Goal: Task Accomplishment & Management: Manage account settings

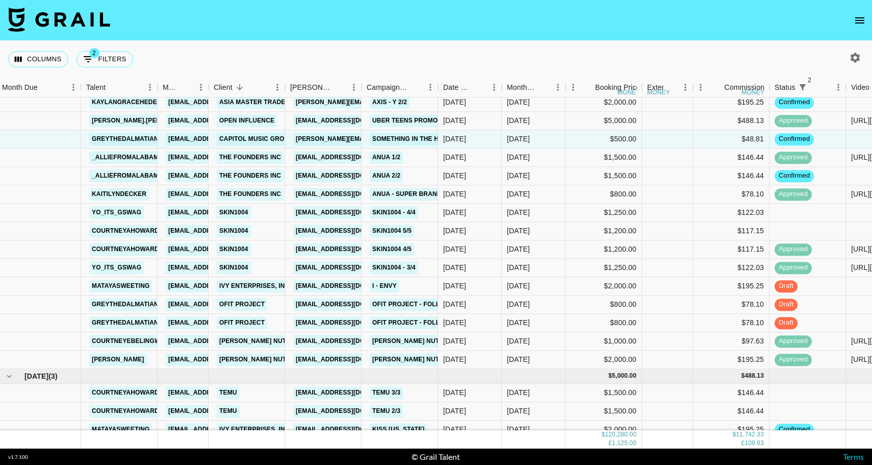
scroll to position [1407, 3]
click at [415, 159] on div "ANUA 1/2" at bounding box center [400, 158] width 77 height 18
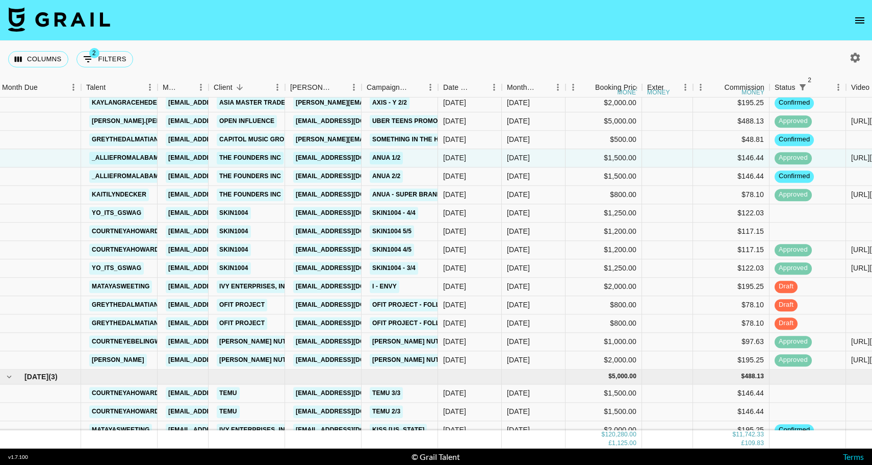
scroll to position [1415, 3]
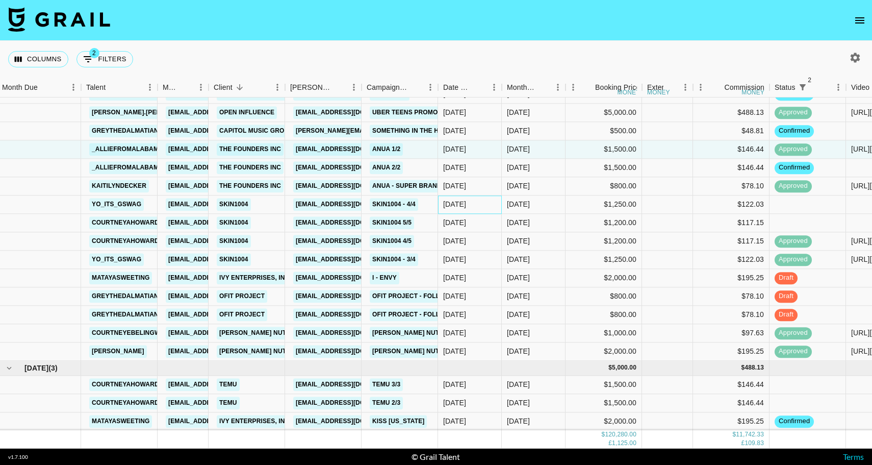
click at [471, 196] on div "[DATE]" at bounding box center [470, 204] width 64 height 18
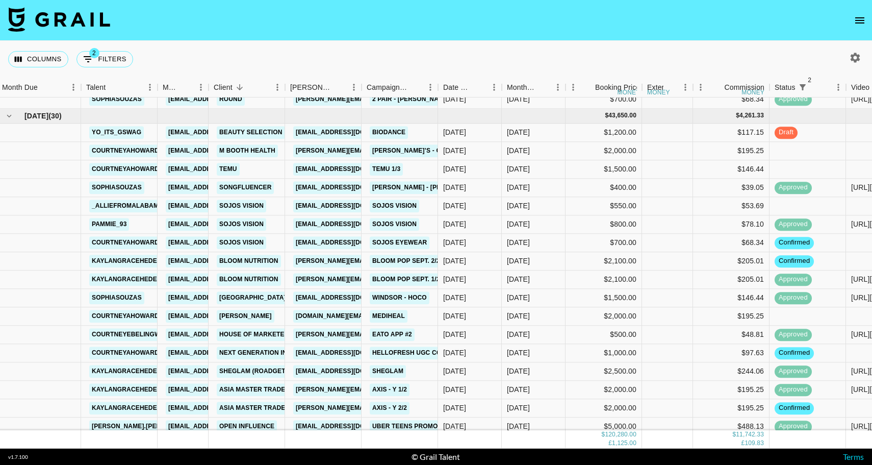
scroll to position [1102, 3]
click at [475, 190] on div "[DATE]" at bounding box center [470, 187] width 64 height 18
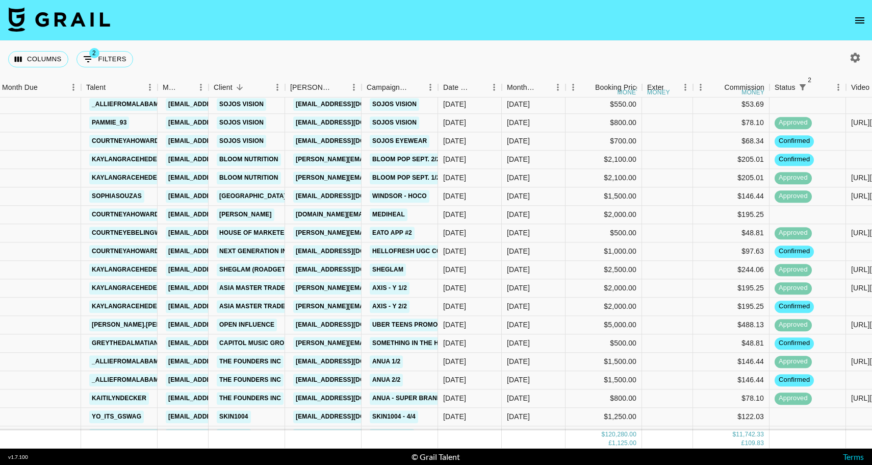
scroll to position [1215, 3]
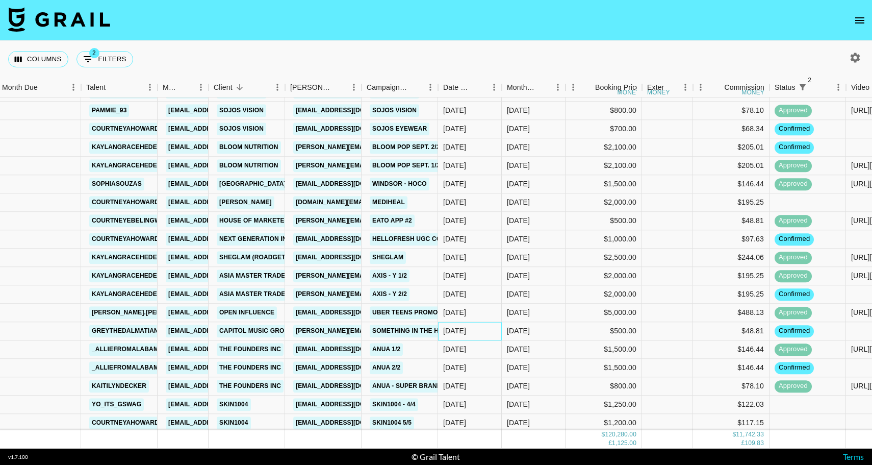
click at [494, 326] on div "[DATE]" at bounding box center [470, 331] width 64 height 18
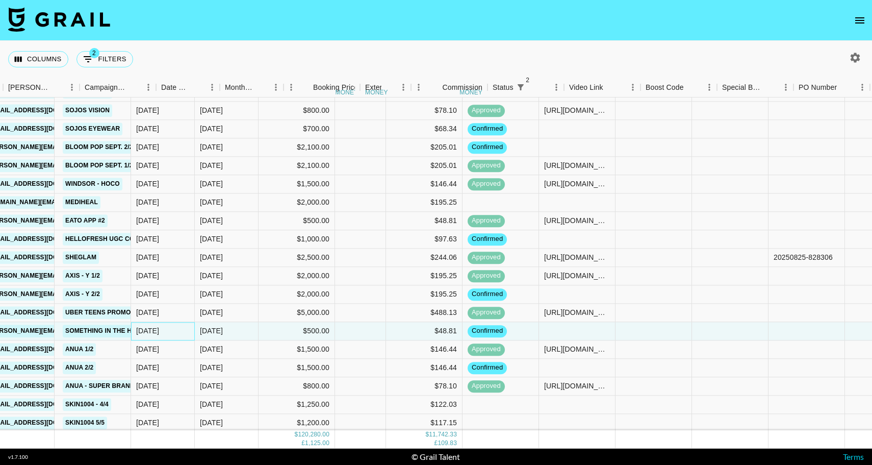
scroll to position [1215, 375]
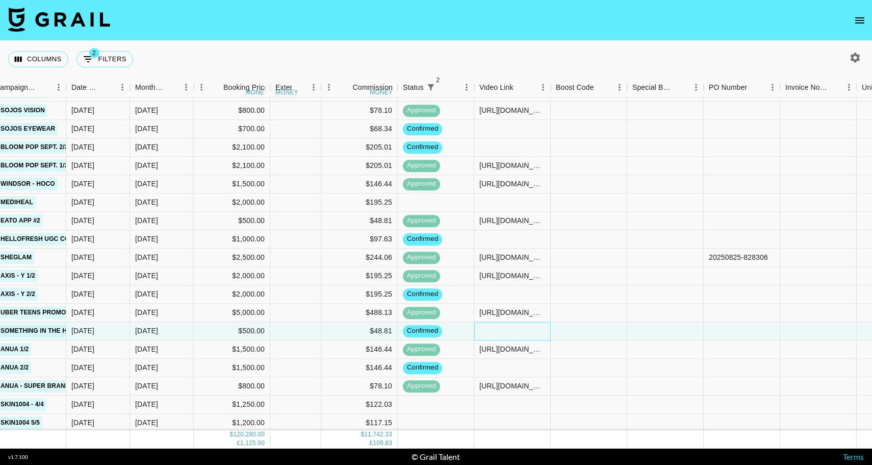
click at [493, 326] on div at bounding box center [512, 331] width 77 height 18
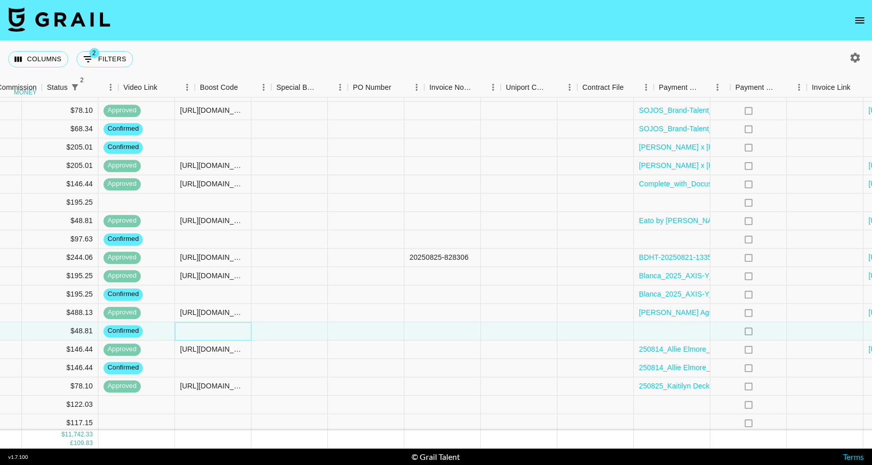
scroll to position [1215, 783]
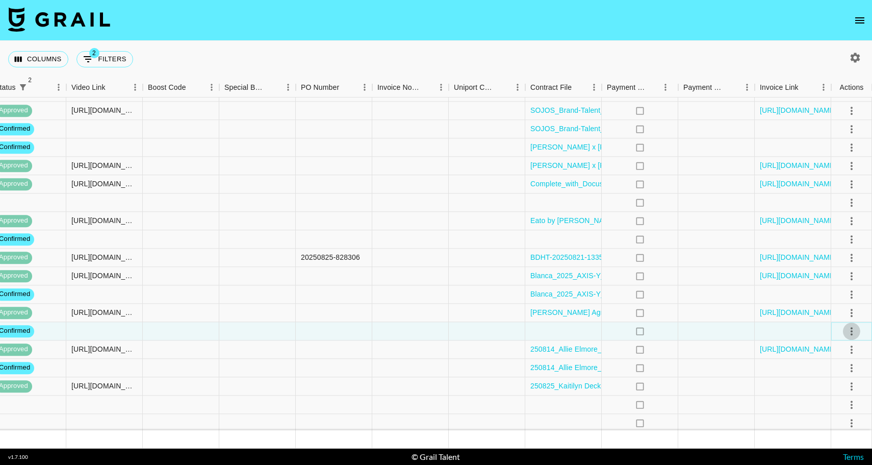
click at [852, 328] on icon "select merge strategy" at bounding box center [852, 331] width 2 height 8
click at [832, 391] on li "Draft Created" at bounding box center [839, 390] width 66 height 18
click at [677, 329] on div "no" at bounding box center [640, 331] width 77 height 18
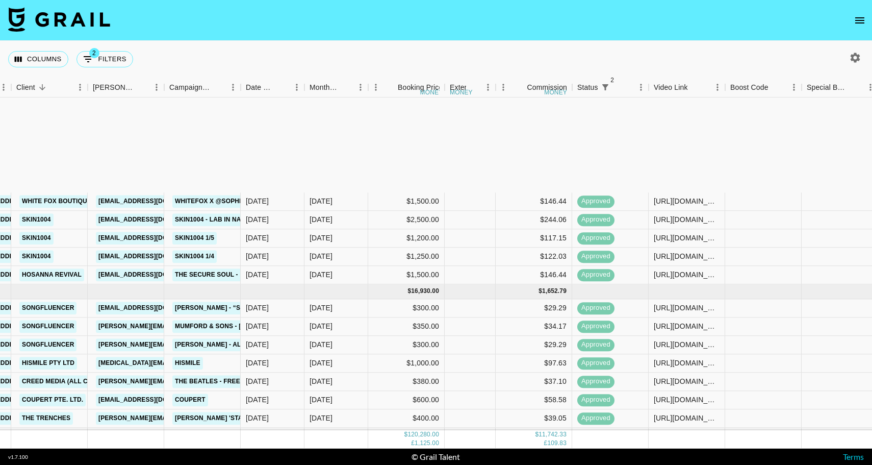
scroll to position [553, 200]
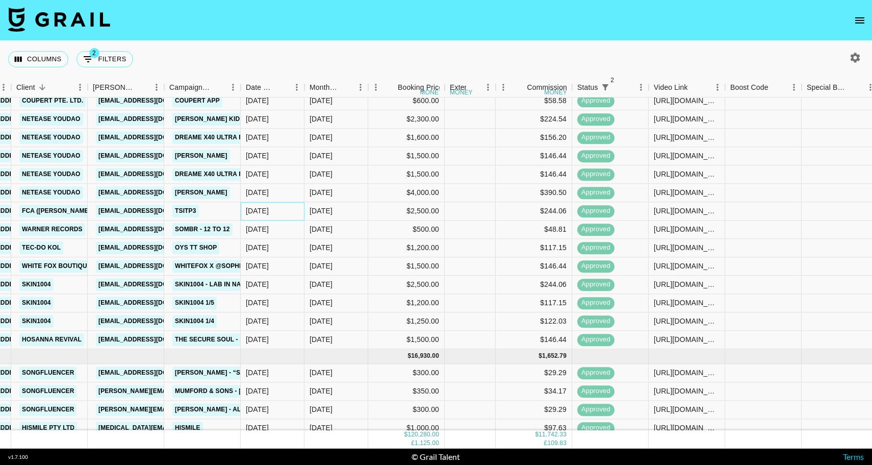
click at [277, 211] on div "[DATE]" at bounding box center [273, 211] width 64 height 18
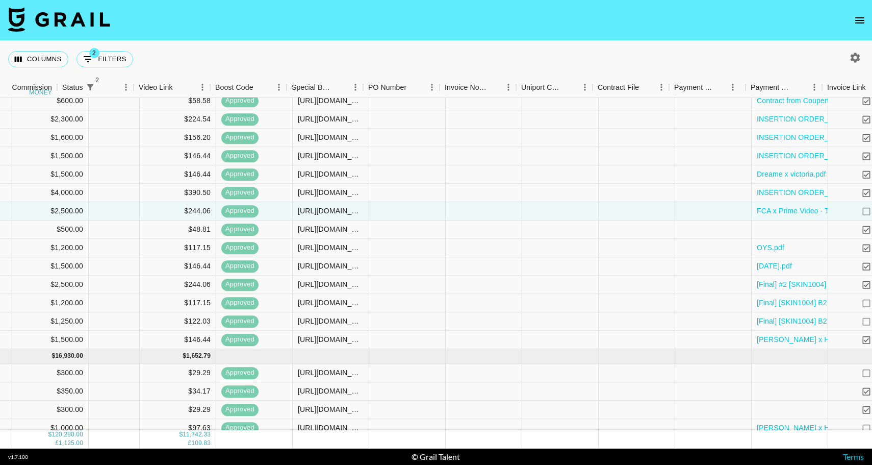
scroll to position [553, 783]
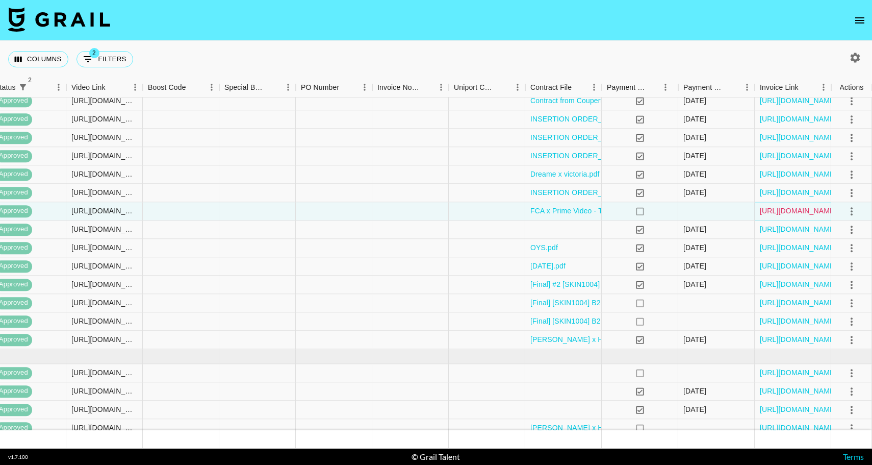
click at [796, 210] on link "[URL][DOMAIN_NAME]" at bounding box center [798, 211] width 77 height 10
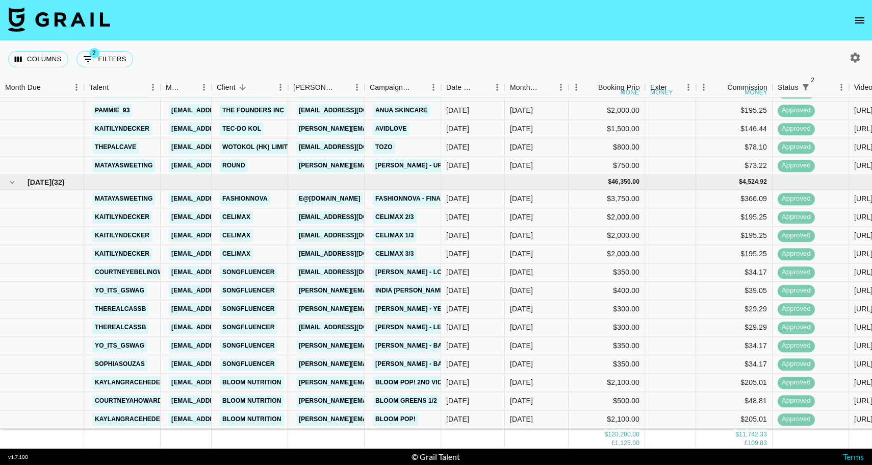
scroll to position [125, 0]
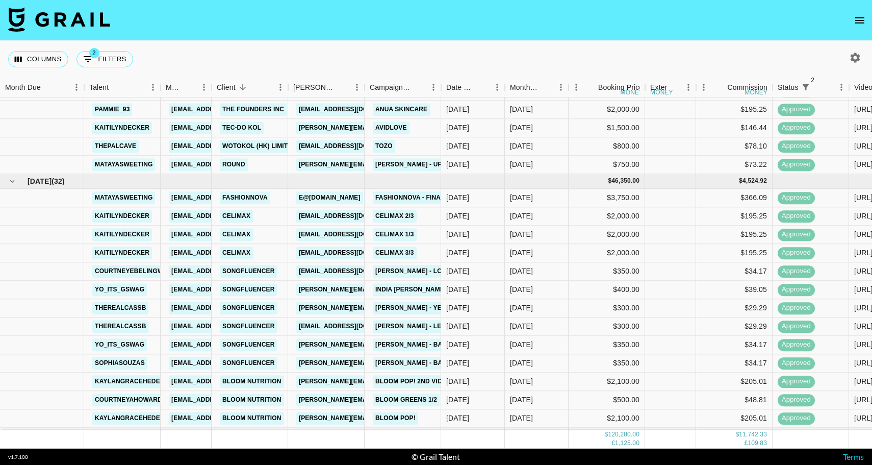
click at [859, 48] on div "Columns 2 Filters + Booking" at bounding box center [436, 59] width 872 height 37
click at [858, 49] on button "button" at bounding box center [855, 57] width 17 height 17
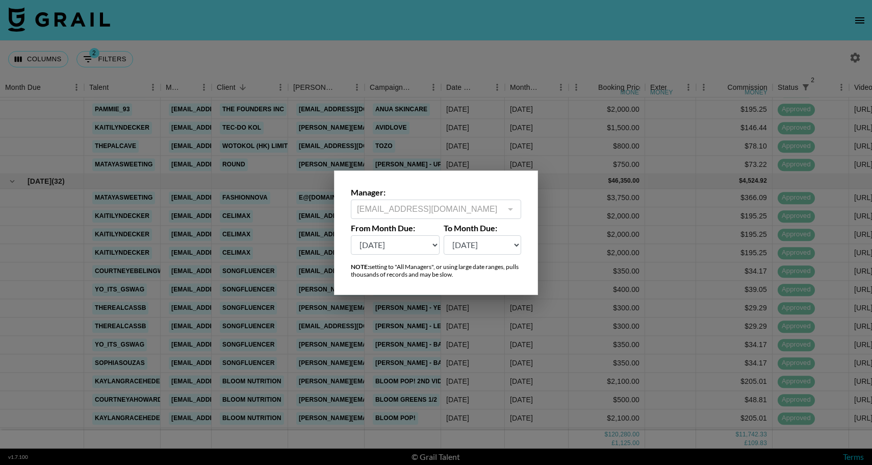
click at [411, 243] on select "[DATE] Aug '[DATE] Jun '[DATE] Apr '[DATE] Feb '[DATE] Dec '[DATE] Oct '[DATE] …" at bounding box center [395, 244] width 89 height 19
select select "[DATE]"
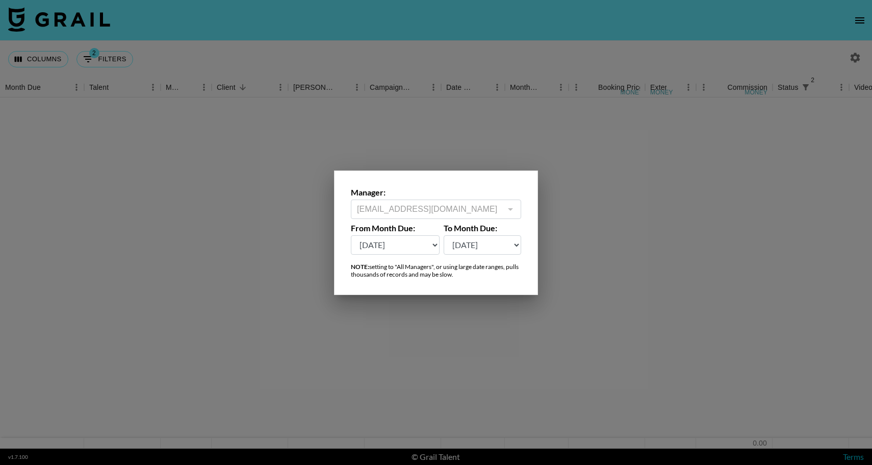
scroll to position [0, 0]
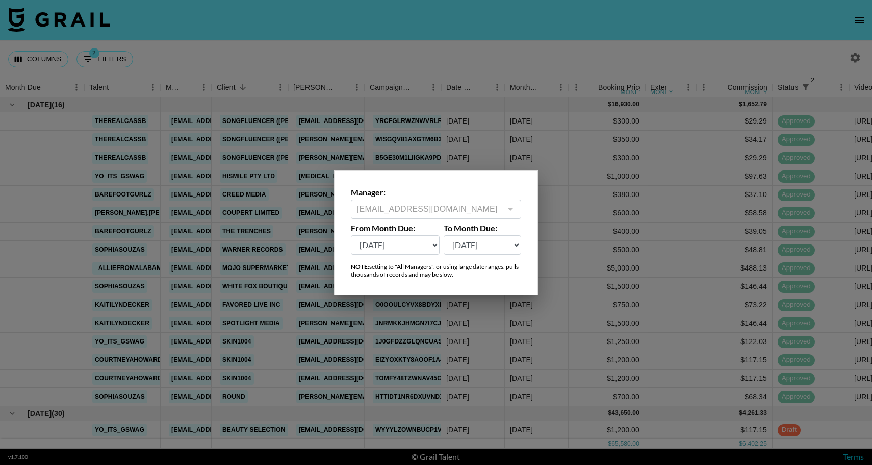
click at [561, 247] on div at bounding box center [436, 232] width 872 height 465
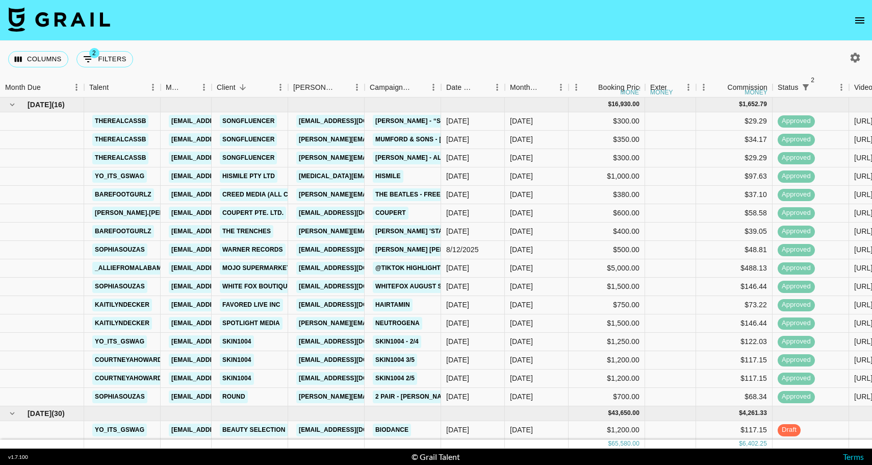
click at [848, 59] on button "button" at bounding box center [855, 57] width 17 height 17
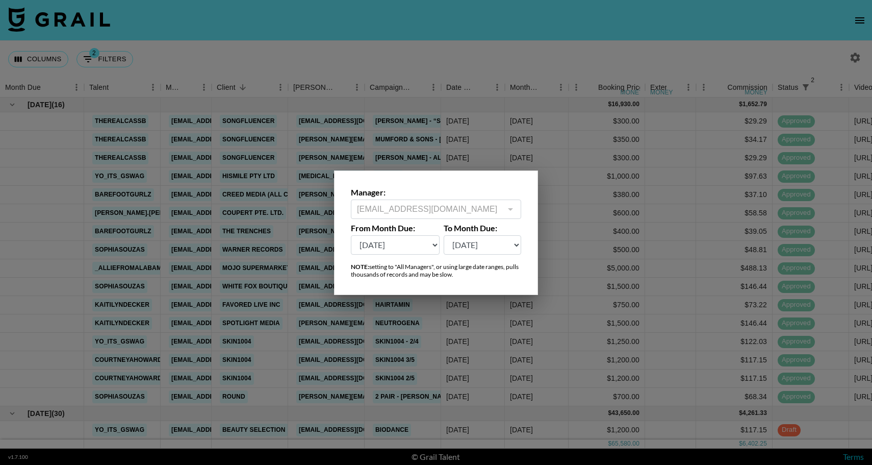
click at [403, 255] on div "Manager: [EMAIL_ADDRESS][DOMAIN_NAME] ​ From Month Due: [DATE] Aug '[DATE] Jun …" at bounding box center [436, 232] width 204 height 124
click at [409, 248] on select "[DATE] Aug '[DATE] Jun '[DATE] Apr '[DATE] Feb '[DATE] Dec '[DATE] Oct '[DATE] …" at bounding box center [395, 244] width 89 height 19
select select "[DATE]"
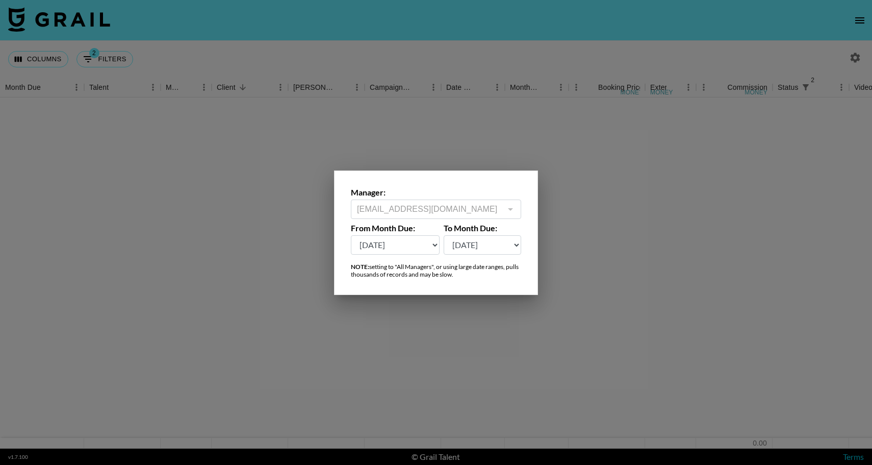
click at [458, 162] on div at bounding box center [436, 232] width 872 height 465
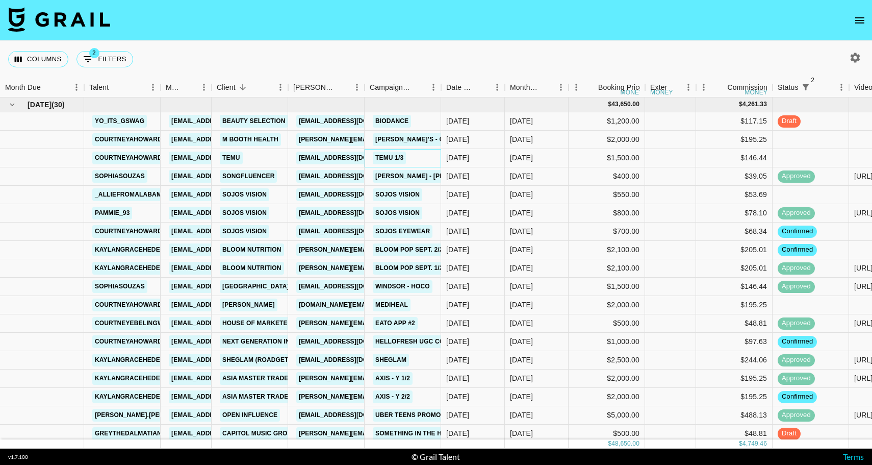
click at [421, 160] on div "TEMU 1/3" at bounding box center [403, 158] width 77 height 18
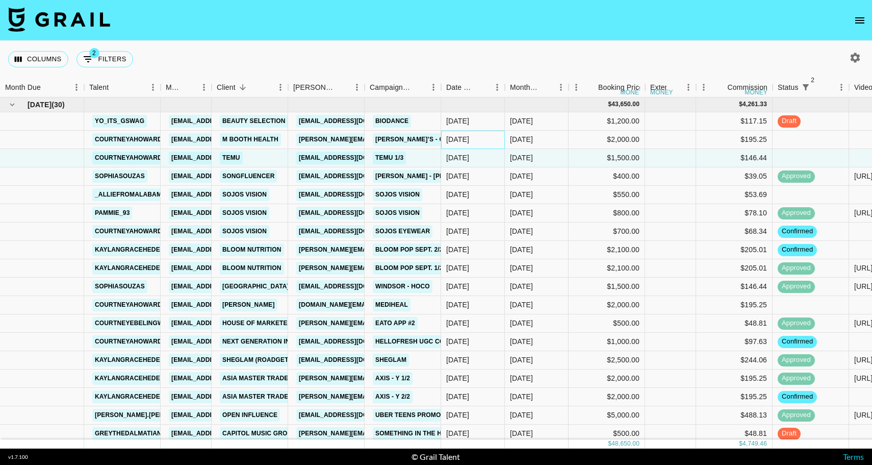
click at [469, 143] on div "[DATE]" at bounding box center [457, 139] width 23 height 10
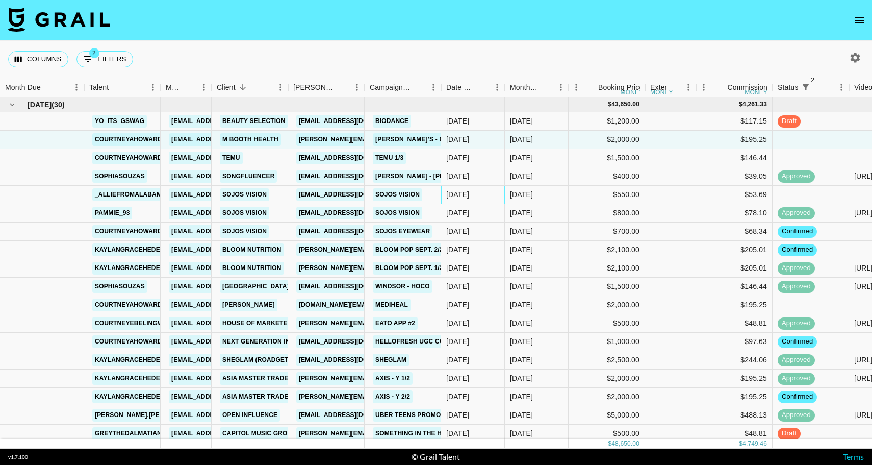
click at [471, 201] on div "[DATE]" at bounding box center [473, 195] width 64 height 18
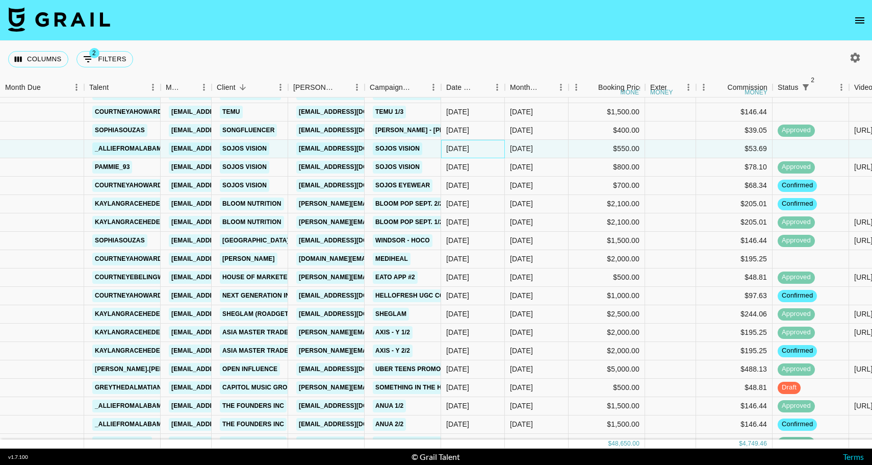
scroll to position [48, 0]
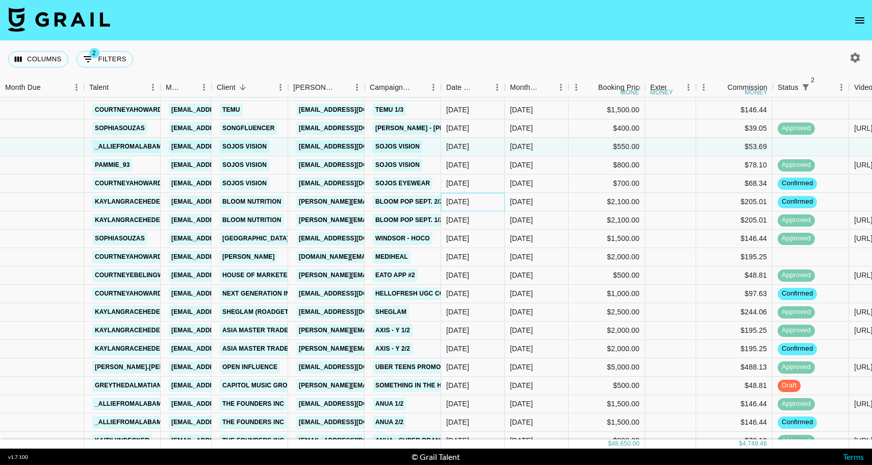
click at [485, 197] on div "[DATE]" at bounding box center [473, 202] width 64 height 18
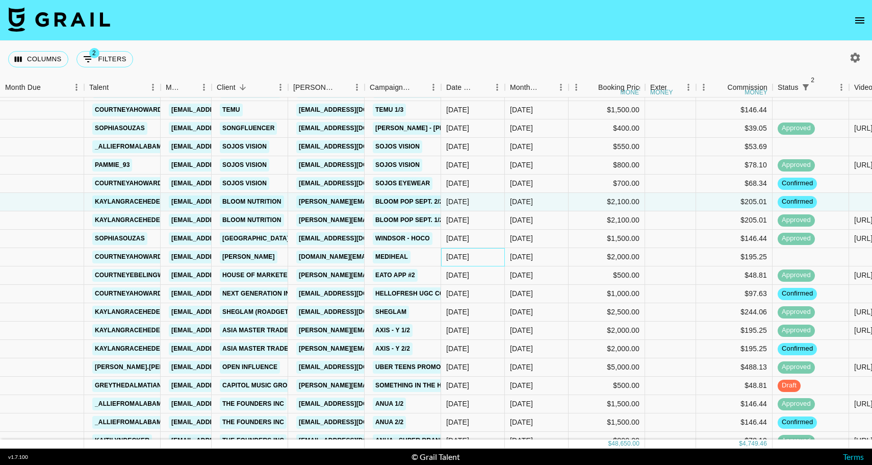
click at [485, 259] on div "[DATE]" at bounding box center [473, 257] width 64 height 18
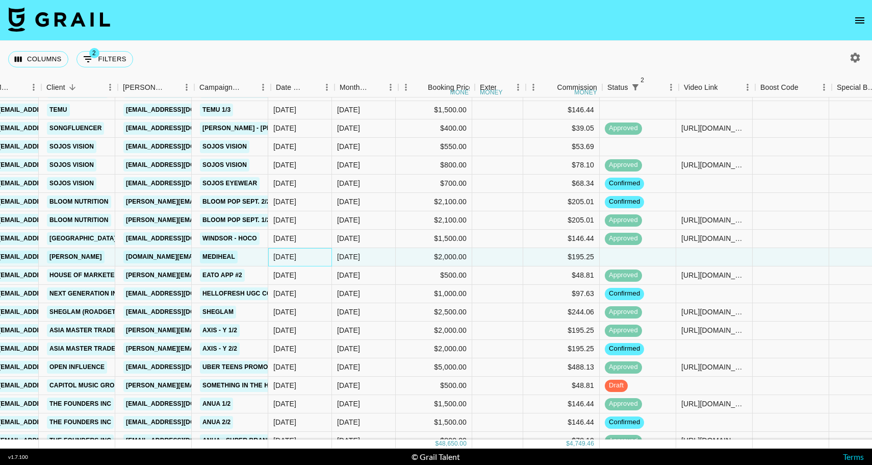
scroll to position [48, 170]
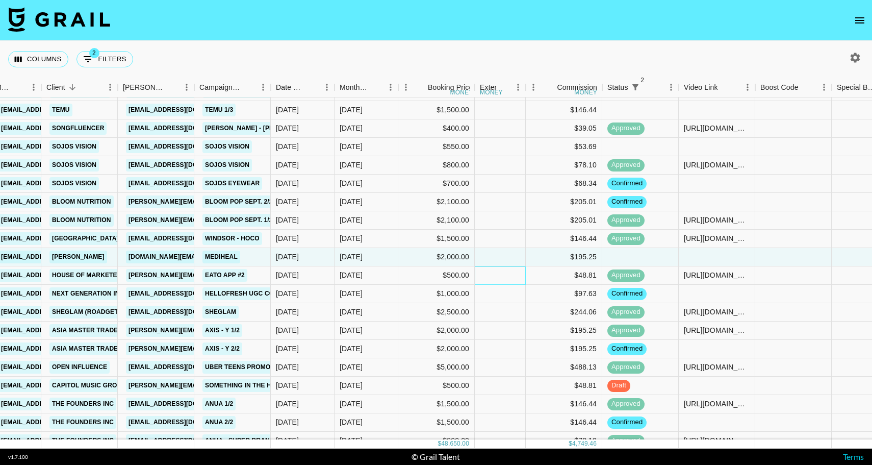
click at [491, 272] on div at bounding box center [500, 275] width 51 height 18
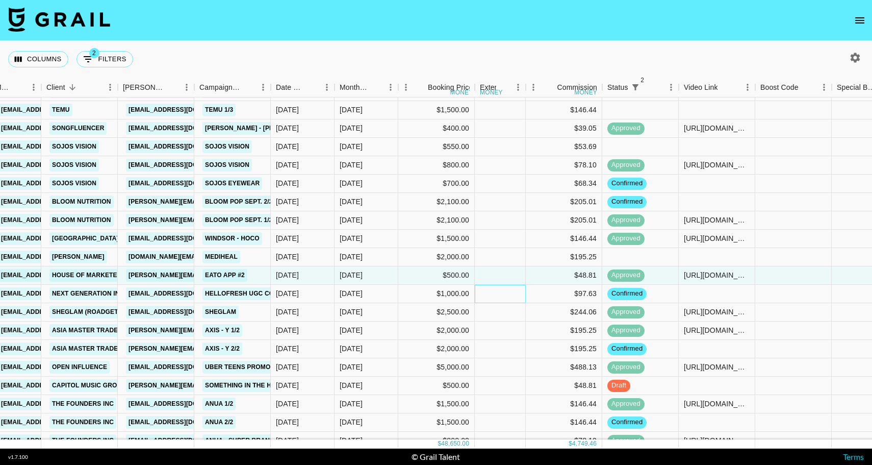
click at [494, 288] on div at bounding box center [500, 294] width 51 height 18
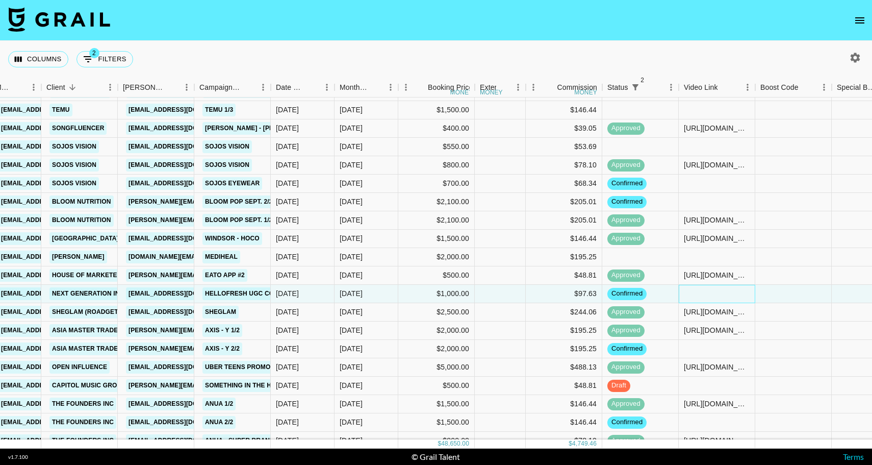
click at [694, 291] on div at bounding box center [717, 294] width 77 height 18
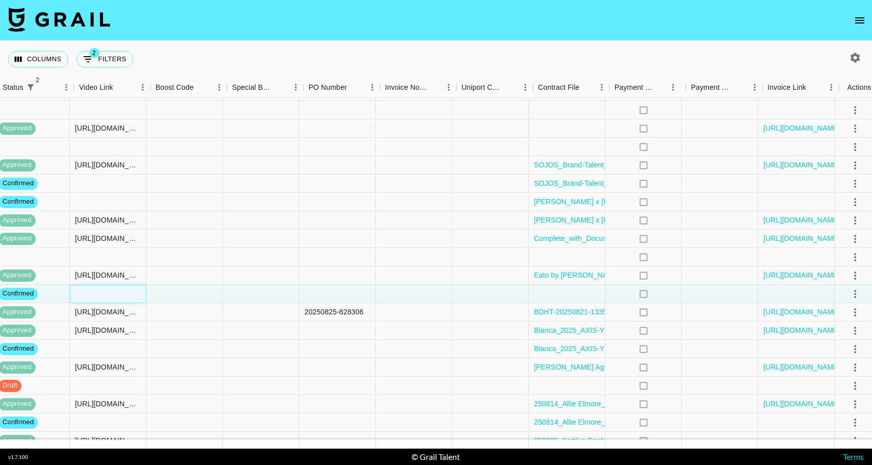
scroll to position [48, 783]
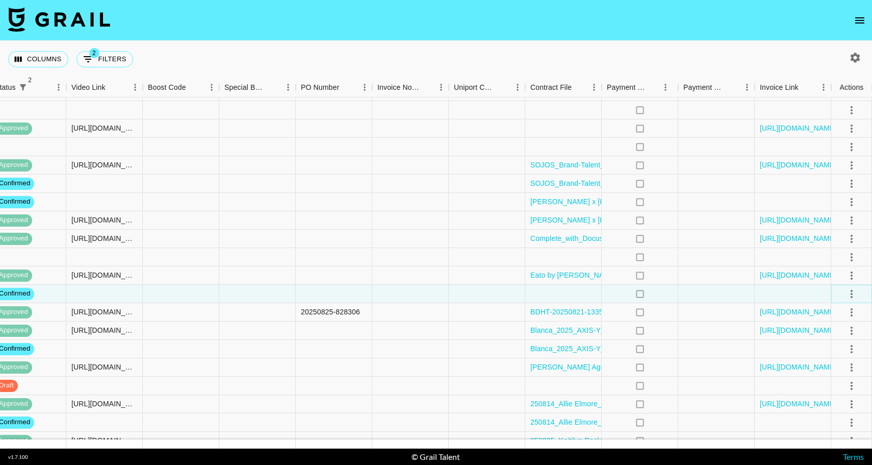
click at [852, 288] on icon "select merge strategy" at bounding box center [852, 294] width 12 height 12
click at [842, 386] on div "Approve" at bounding box center [829, 389] width 31 height 12
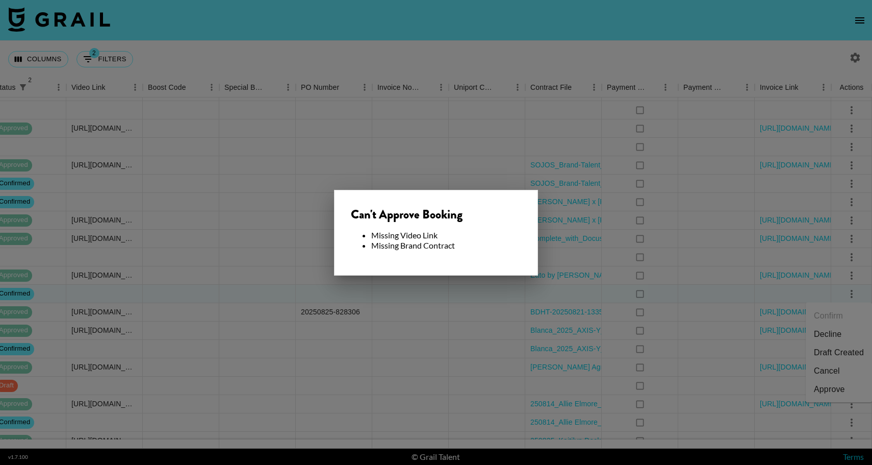
click at [585, 258] on div at bounding box center [436, 232] width 872 height 465
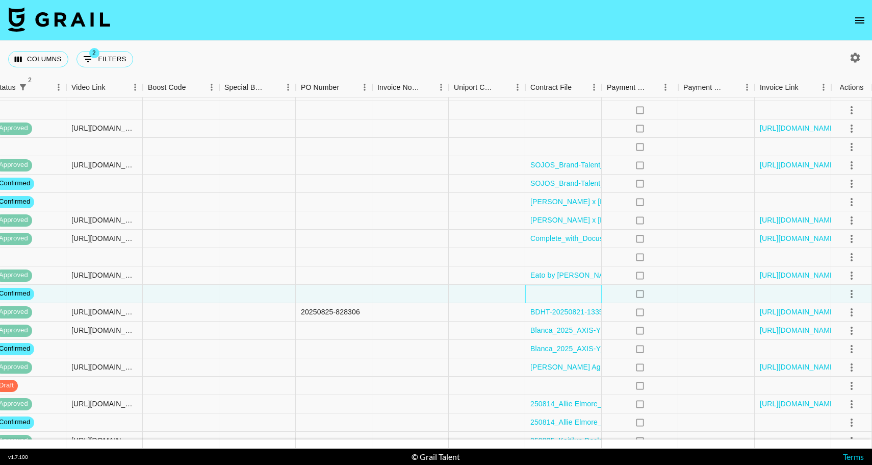
click at [570, 290] on div at bounding box center [563, 294] width 77 height 18
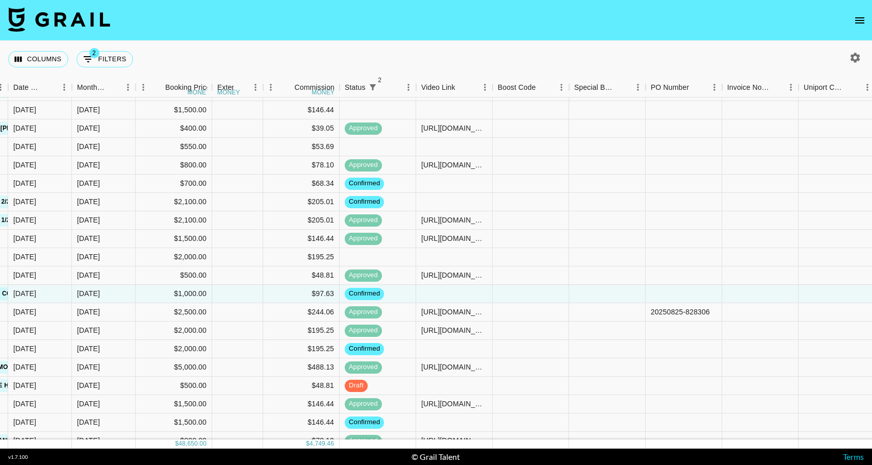
scroll to position [48, 432]
click at [499, 290] on div at bounding box center [532, 294] width 77 height 18
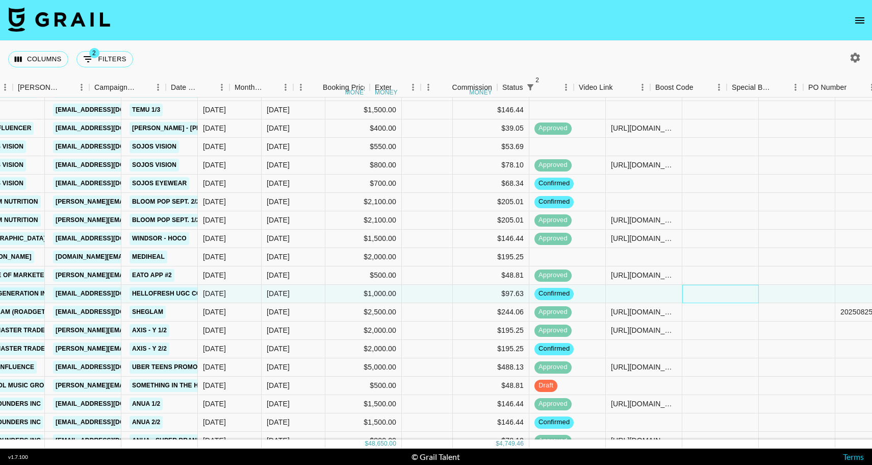
scroll to position [48, 299]
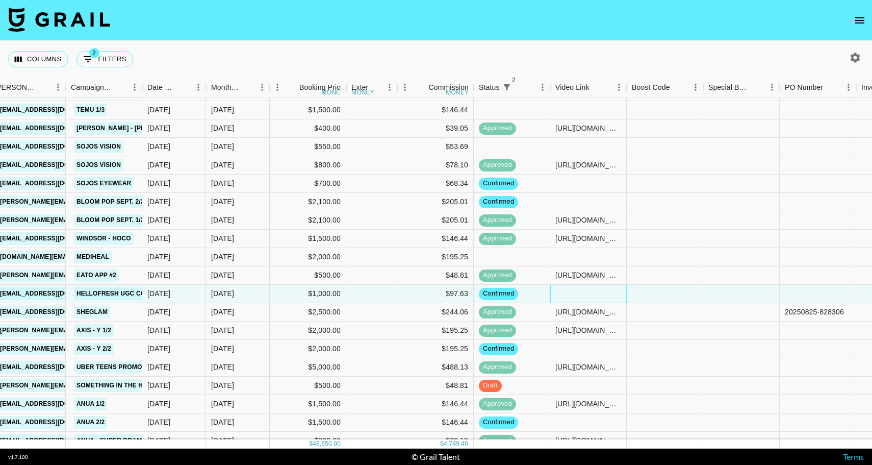
click at [572, 294] on div at bounding box center [588, 294] width 77 height 18
type input "[URL][DOMAIN_NAME]"
click at [645, 293] on div at bounding box center [665, 294] width 77 height 18
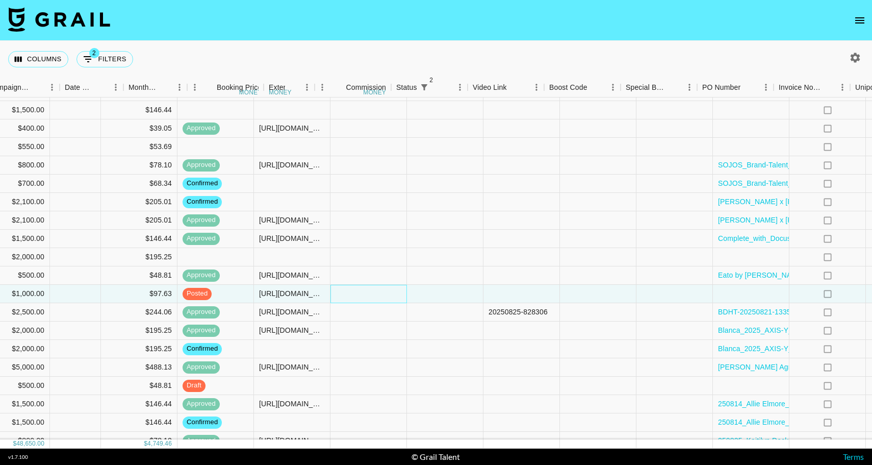
scroll to position [48, 783]
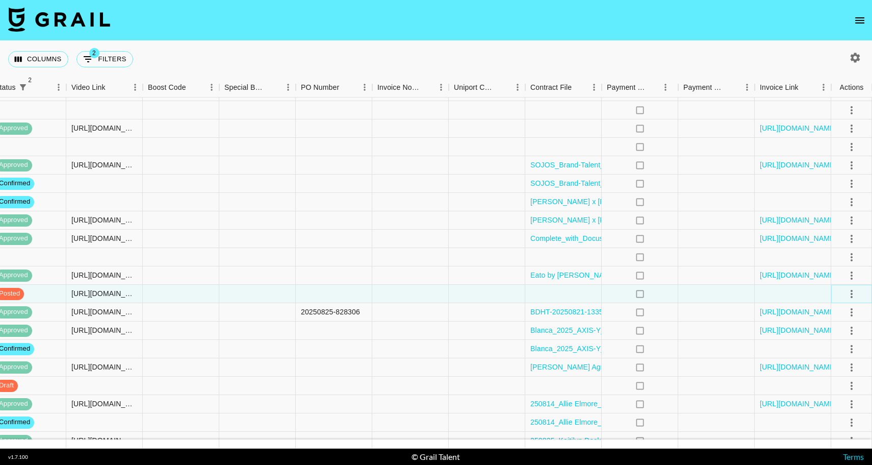
click at [848, 291] on icon "select merge strategy" at bounding box center [852, 294] width 12 height 12
click at [839, 383] on div "Approve" at bounding box center [829, 389] width 31 height 12
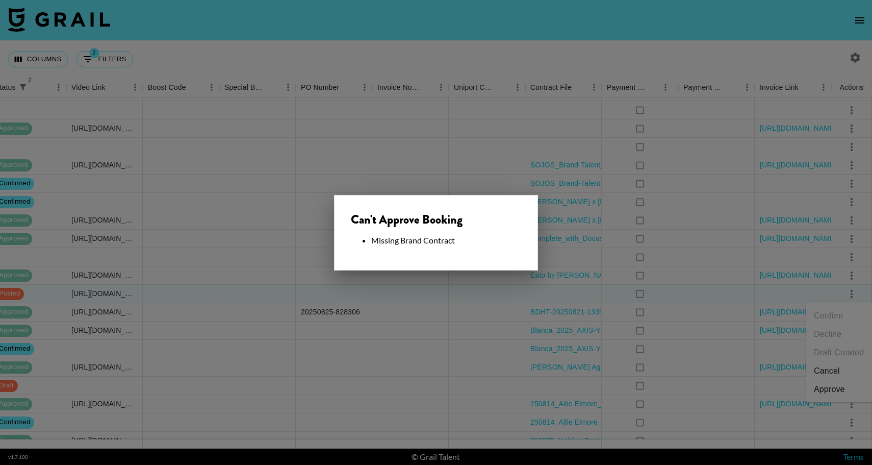
click at [474, 286] on div at bounding box center [436, 232] width 872 height 465
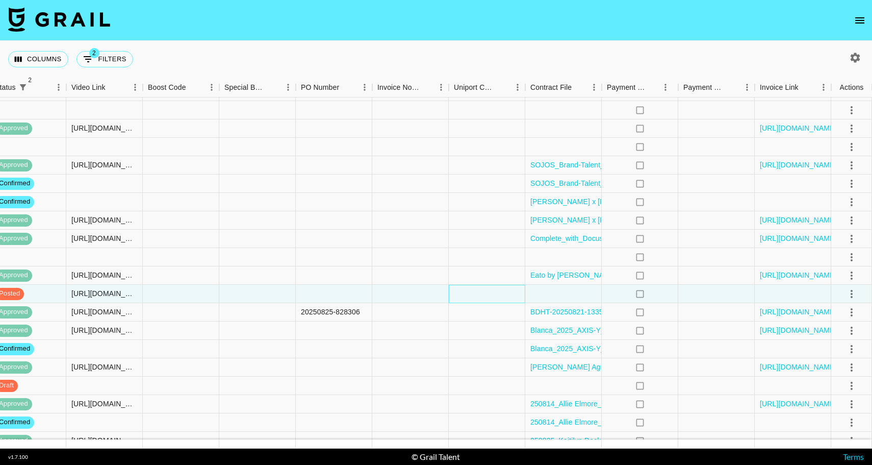
click at [482, 296] on div at bounding box center [487, 294] width 77 height 18
click at [558, 297] on div at bounding box center [563, 294] width 77 height 18
click at [558, 291] on div at bounding box center [563, 294] width 77 height 18
click at [558, 294] on div at bounding box center [563, 294] width 77 height 18
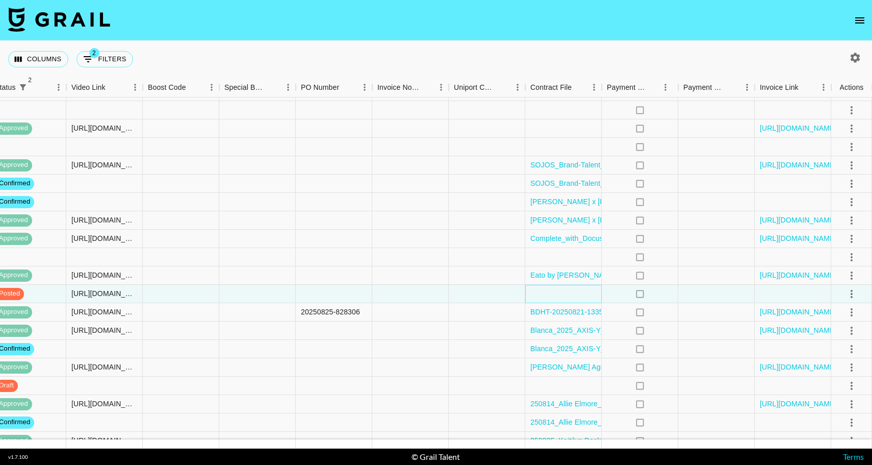
click at [558, 294] on div at bounding box center [563, 294] width 77 height 18
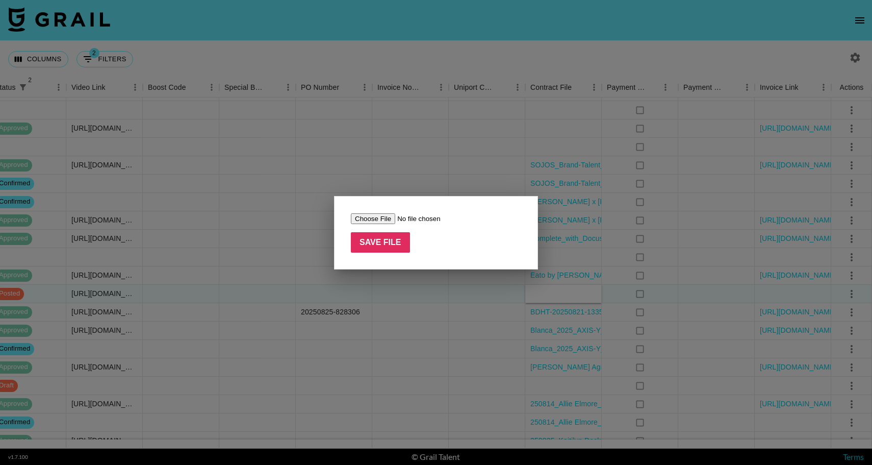
click at [380, 220] on input "file" at bounding box center [415, 218] width 129 height 11
click at [454, 327] on div at bounding box center [436, 232] width 872 height 465
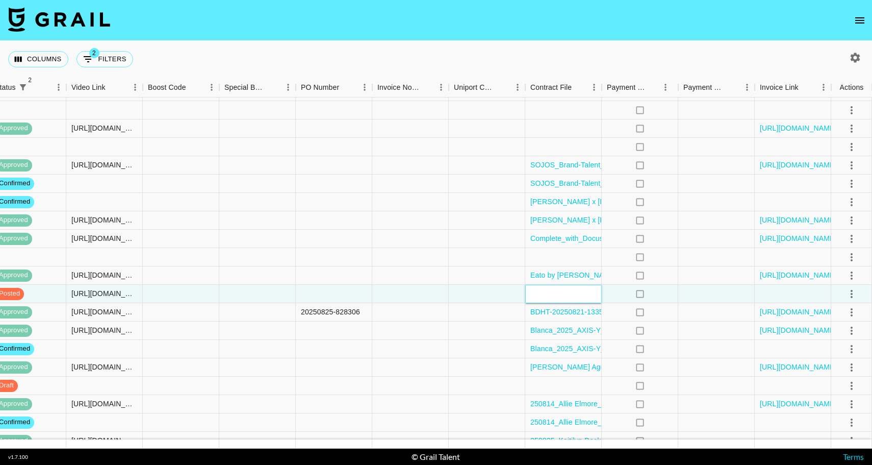
click at [553, 290] on div at bounding box center [563, 294] width 77 height 18
click at [613, 289] on div "no" at bounding box center [640, 294] width 77 height 18
click at [573, 295] on div at bounding box center [563, 294] width 77 height 18
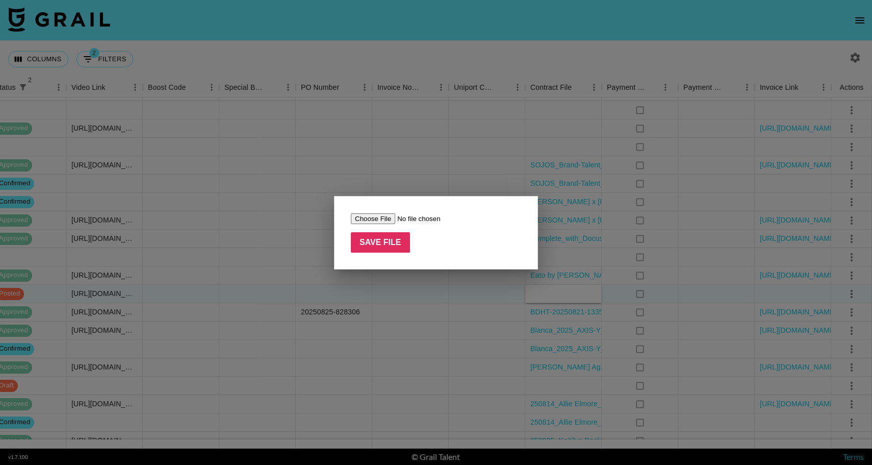
click at [373, 219] on input "file" at bounding box center [415, 218] width 129 height 11
type input "C:\fakepath\HelloFresh Influencer Agreement - [PERSON_NAME].docx (1) (1).pdf"
click at [386, 245] on input "Save File" at bounding box center [380, 242] width 59 height 20
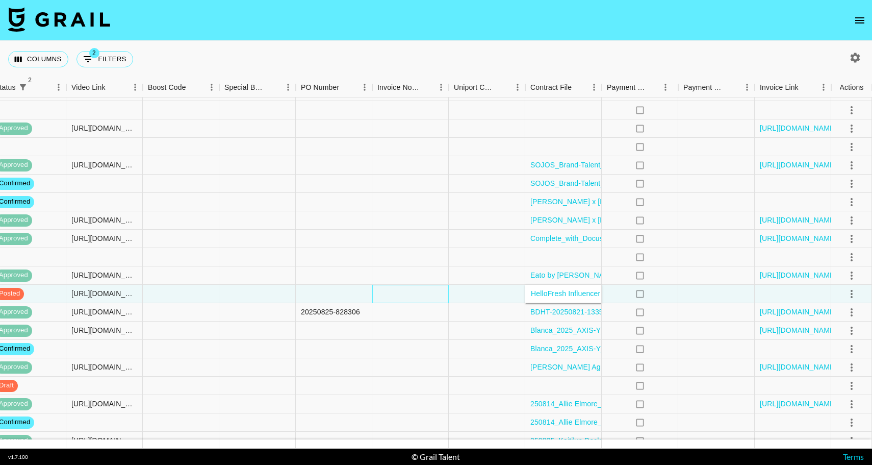
click at [395, 291] on div at bounding box center [410, 294] width 77 height 18
click at [852, 289] on icon "select merge strategy" at bounding box center [852, 294] width 12 height 12
click at [823, 388] on div "Approve" at bounding box center [829, 389] width 31 height 12
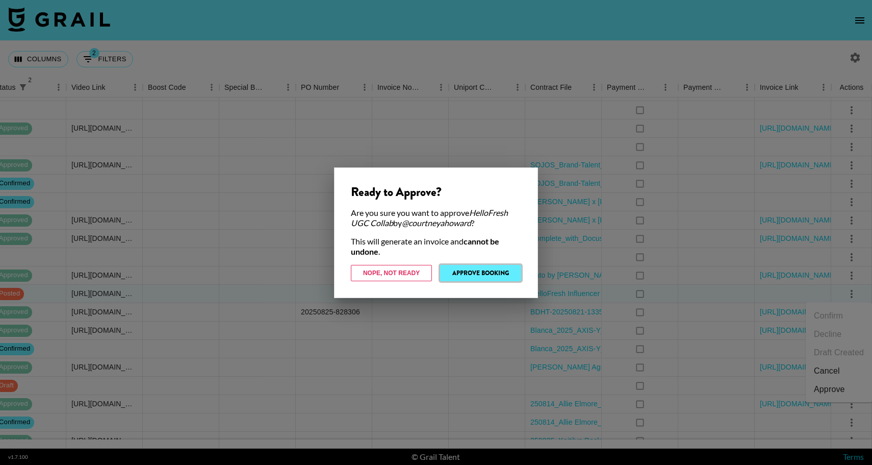
click at [487, 269] on button "Approve Booking" at bounding box center [480, 273] width 81 height 16
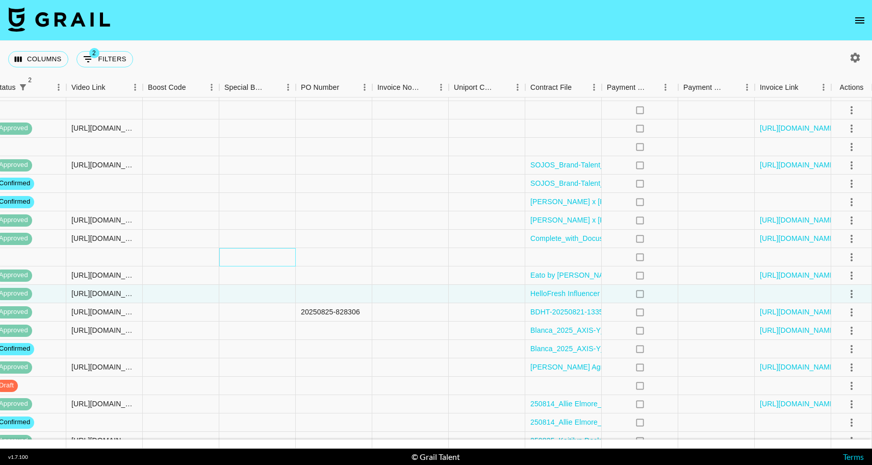
click at [255, 259] on div at bounding box center [257, 257] width 77 height 18
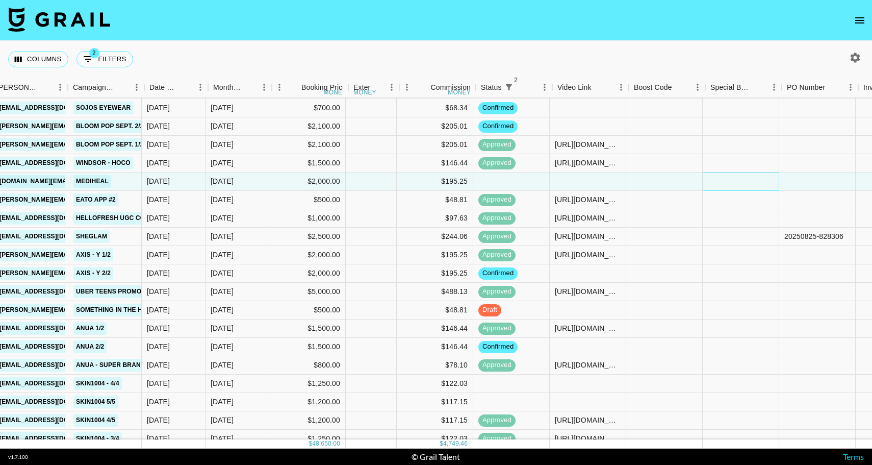
scroll to position [123, 297]
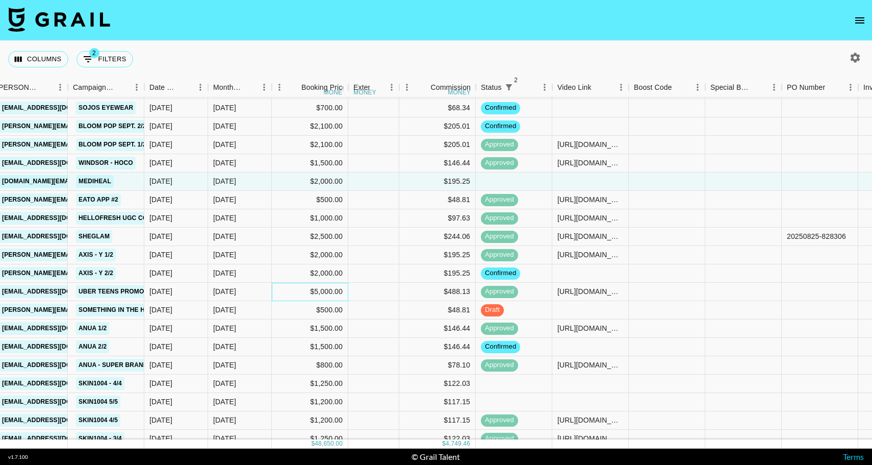
click at [309, 286] on div "$5,000.00" at bounding box center [310, 292] width 77 height 18
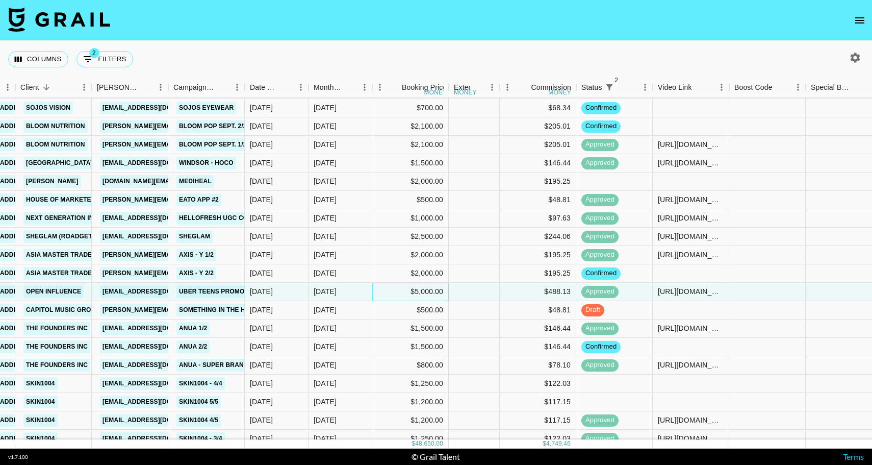
scroll to position [123, 190]
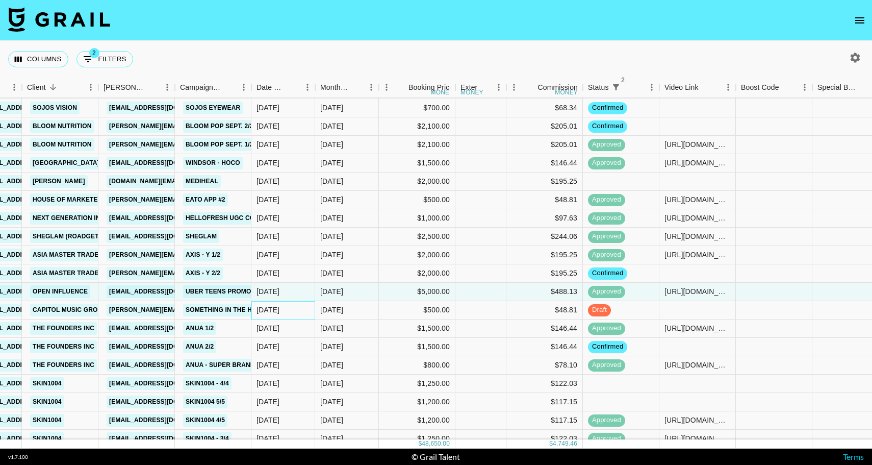
click at [313, 308] on div "[DATE]" at bounding box center [284, 310] width 64 height 18
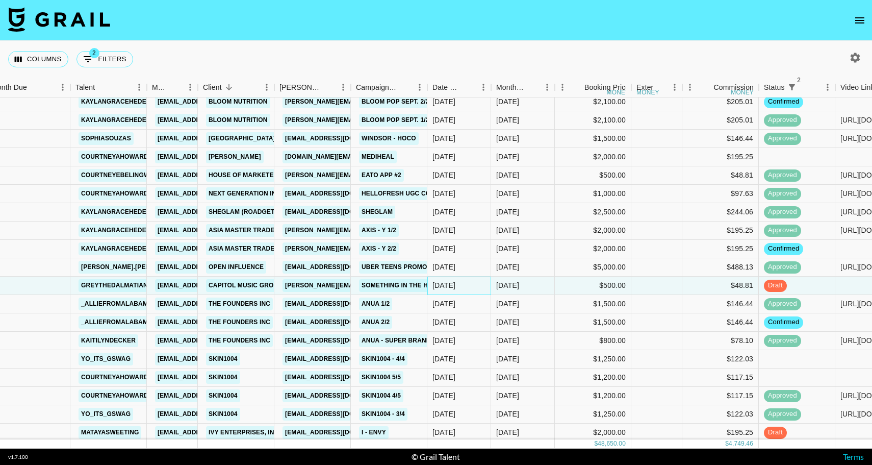
scroll to position [160, 14]
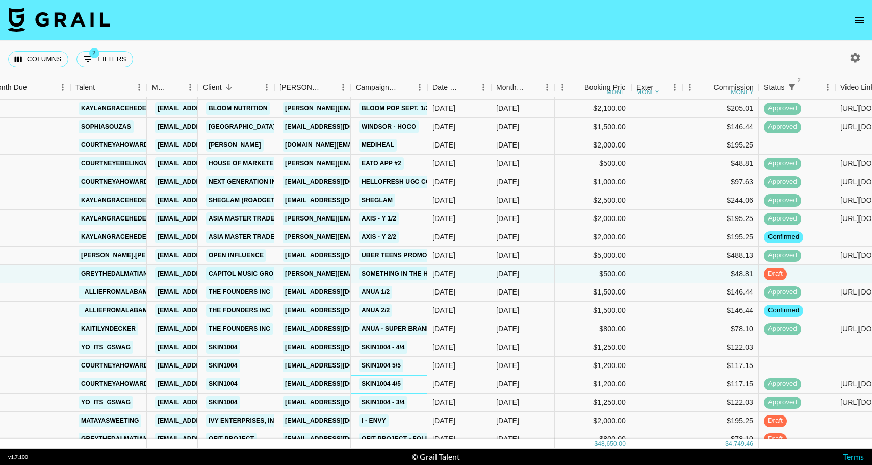
click at [412, 379] on div "Skin1004 4/5" at bounding box center [389, 384] width 77 height 18
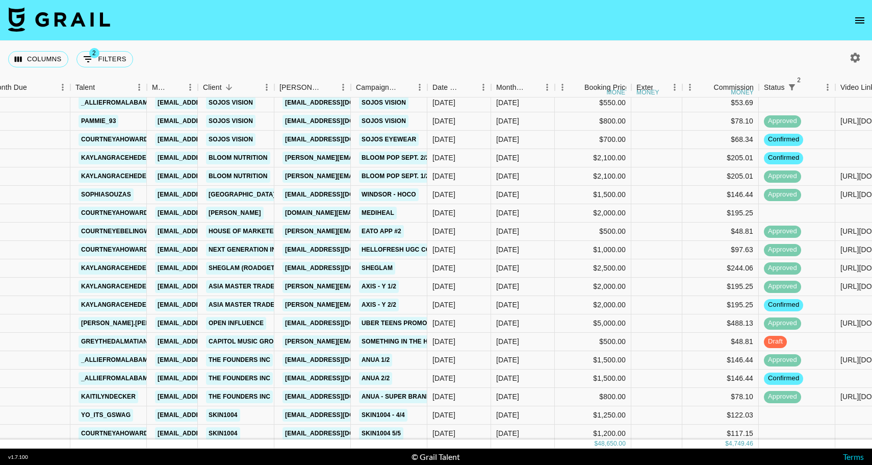
scroll to position [0, 14]
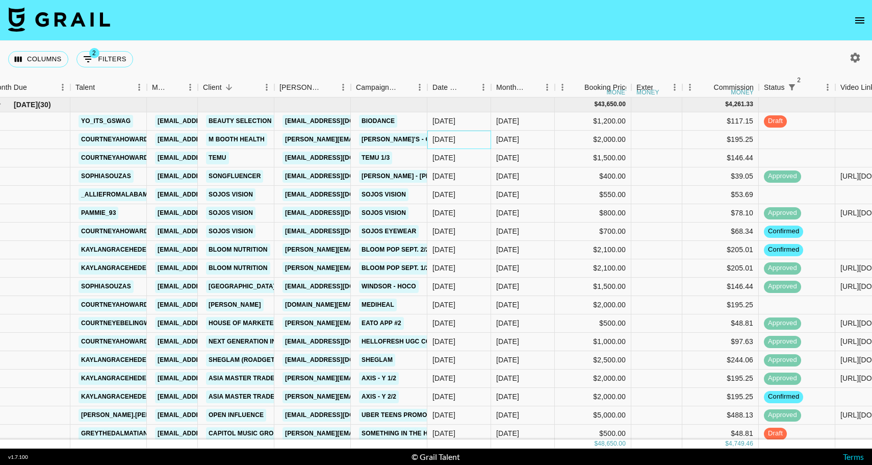
click at [472, 140] on div "[DATE]" at bounding box center [460, 140] width 64 height 18
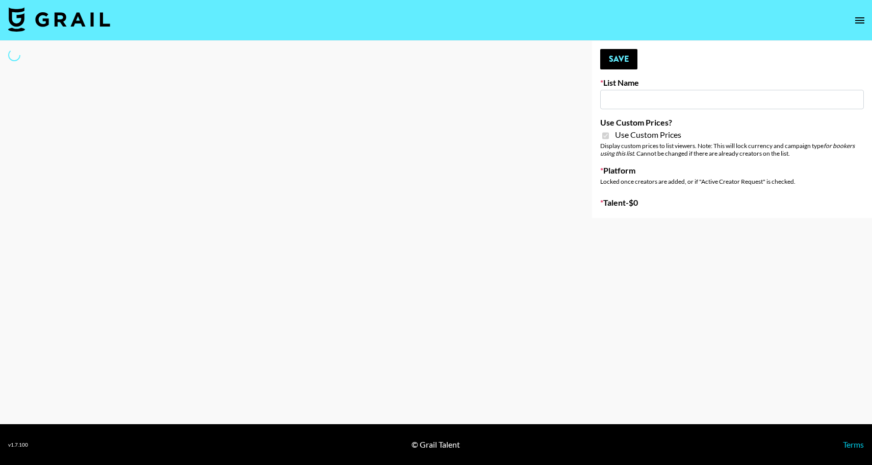
type input "Laifen (TikTok)"
checkbox input "true"
select select "Brand"
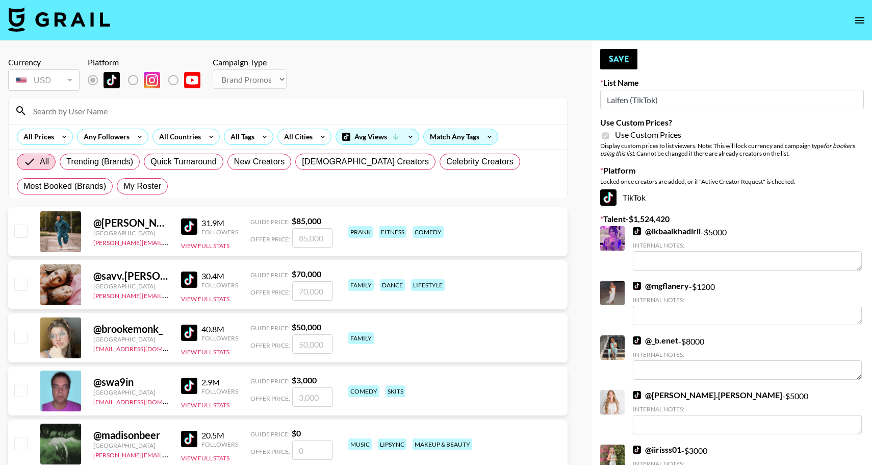
click at [114, 104] on input at bounding box center [294, 111] width 534 height 16
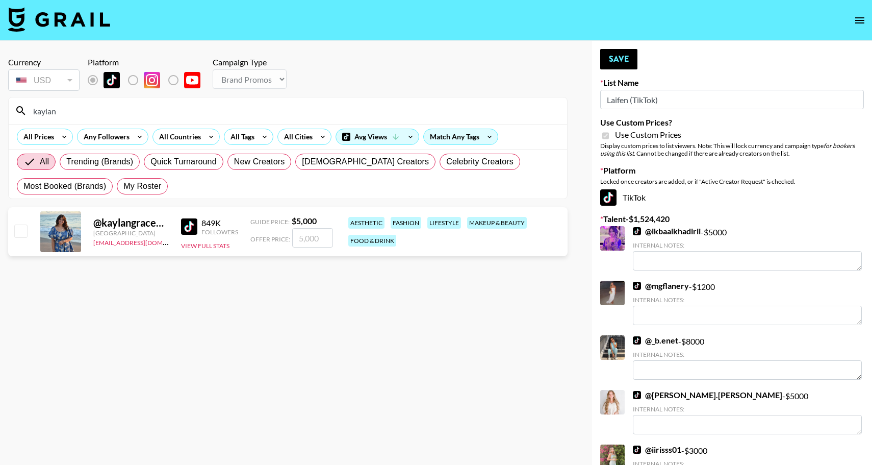
type input "kaylan"
click at [20, 231] on input "checkbox" at bounding box center [20, 230] width 12 height 12
checkbox input "true"
drag, startPoint x: 318, startPoint y: 235, endPoint x: 267, endPoint y: 235, distance: 51.5
click at [267, 235] on div "Offer Price: 5000" at bounding box center [291, 237] width 83 height 19
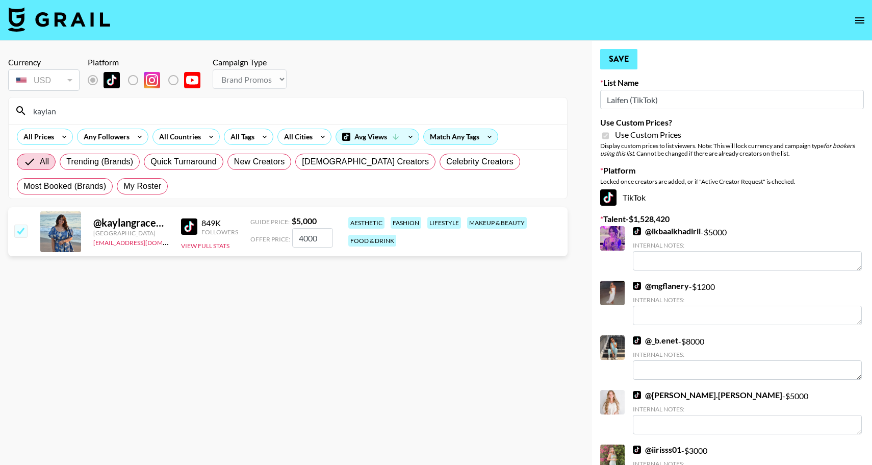
type input "4000"
click at [624, 58] on button "Save" at bounding box center [618, 59] width 37 height 20
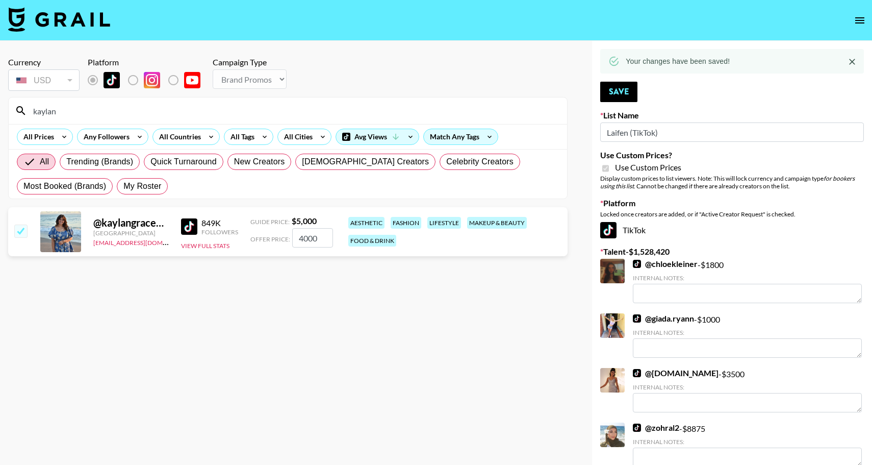
drag, startPoint x: 72, startPoint y: 113, endPoint x: -19, endPoint y: 112, distance: 90.8
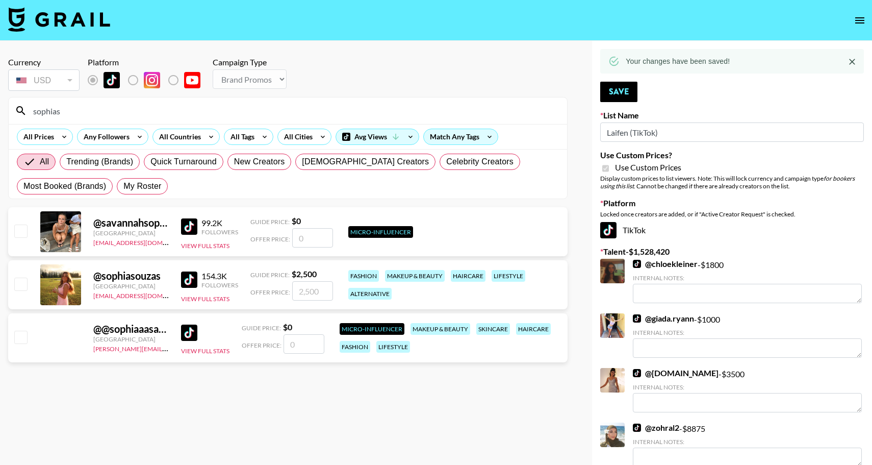
type input "sophias"
click at [24, 283] on input "checkbox" at bounding box center [20, 284] width 12 height 12
checkbox input "true"
type input "2500"
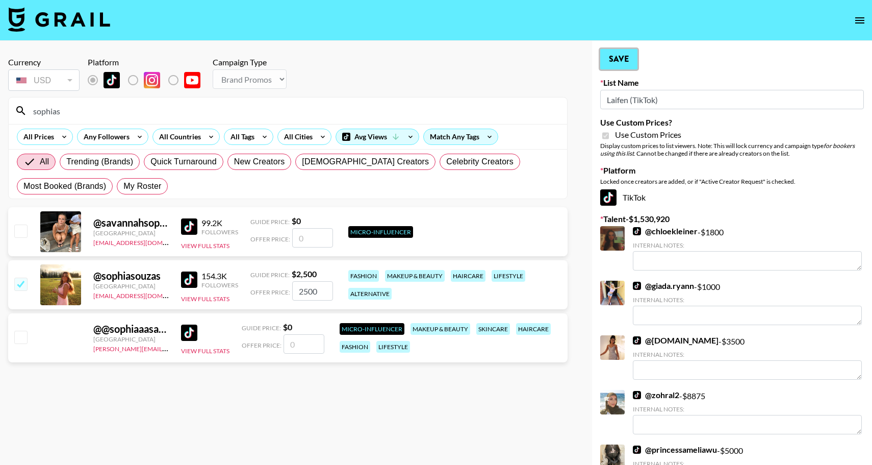
click at [617, 54] on button "Save" at bounding box center [618, 59] width 37 height 20
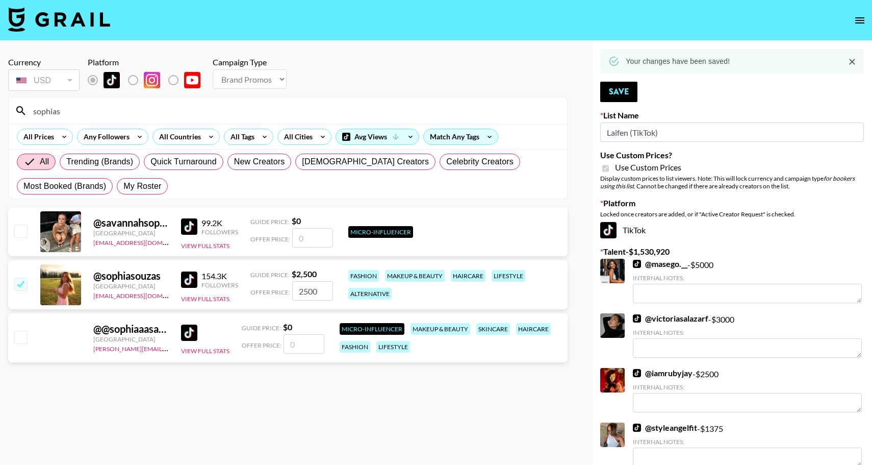
drag, startPoint x: 106, startPoint y: 109, endPoint x: -10, endPoint y: 129, distance: 116.9
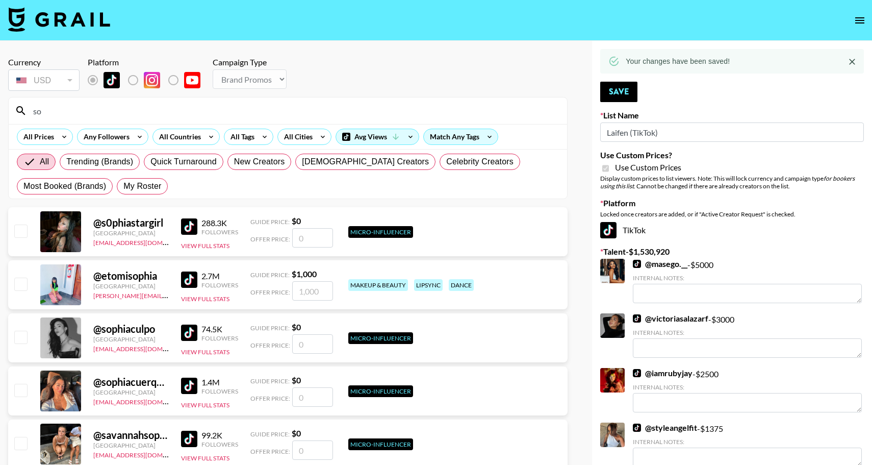
type input "s"
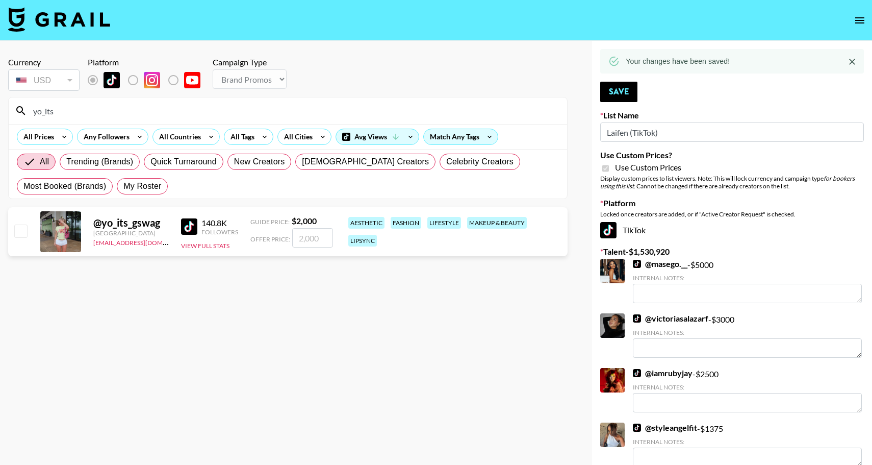
type input "yo_its"
click at [21, 232] on input "checkbox" at bounding box center [20, 230] width 12 height 12
checkbox input "true"
type input "2000"
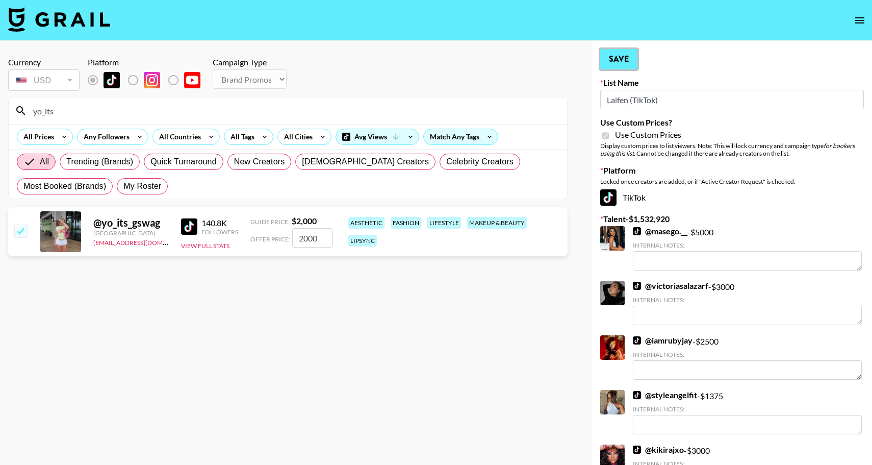
click at [627, 59] on button "Save" at bounding box center [618, 59] width 37 height 20
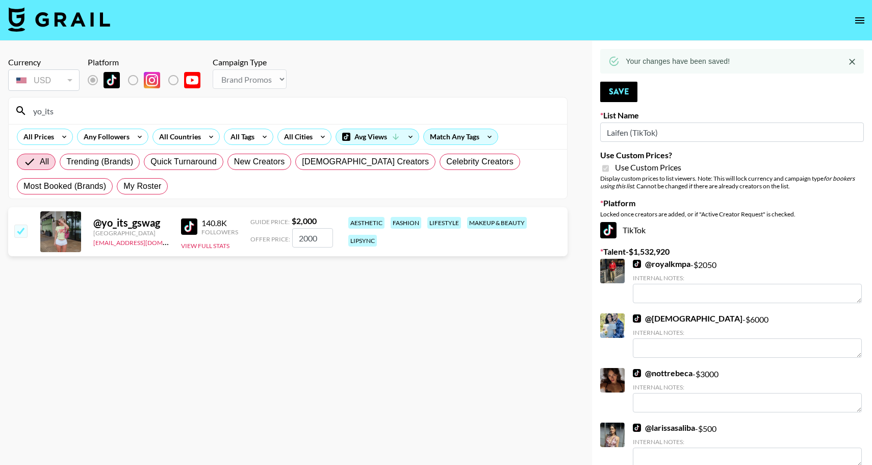
drag, startPoint x: 79, startPoint y: 107, endPoint x: -15, endPoint y: 107, distance: 93.4
type input "therealcass"
click at [18, 230] on input "checkbox" at bounding box center [20, 230] width 12 height 12
checkbox input "true"
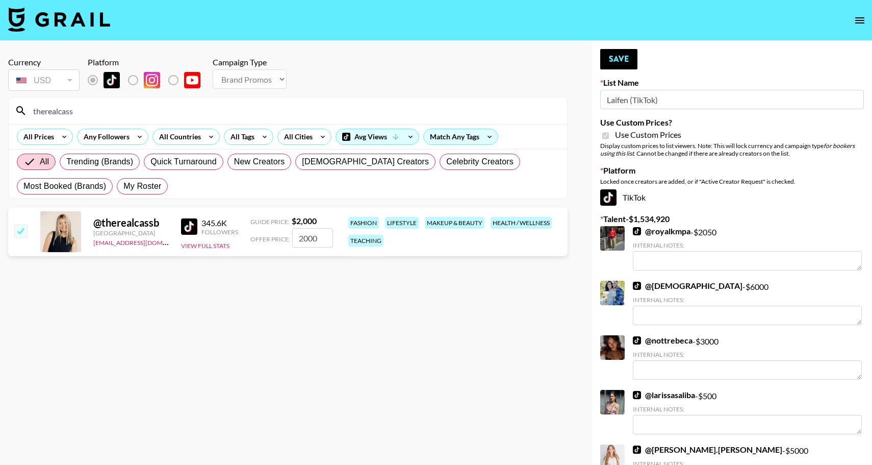
drag, startPoint x: 322, startPoint y: 236, endPoint x: 247, endPoint y: 236, distance: 75.5
click at [247, 236] on div "@ therealcassb United States se@grail-talent.com 345.6K Followers View Full Sta…" at bounding box center [288, 231] width 560 height 49
type input "1500"
click at [614, 60] on button "Save" at bounding box center [618, 59] width 37 height 20
